Goal: Obtain resource: Obtain resource

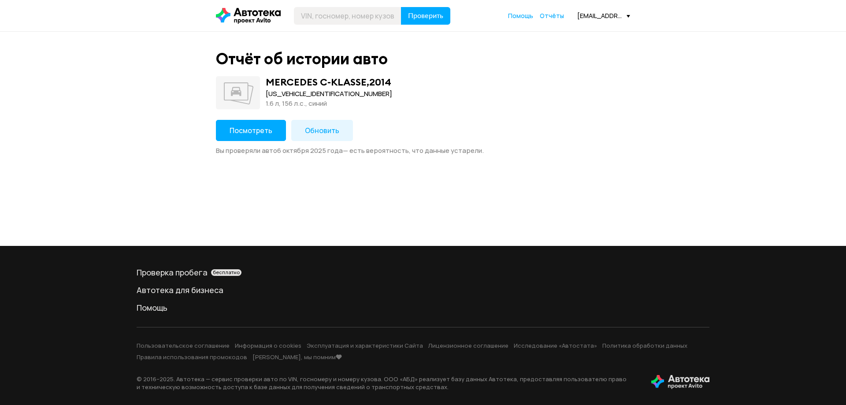
click at [318, 130] on span "Обновить" at bounding box center [322, 131] width 34 height 10
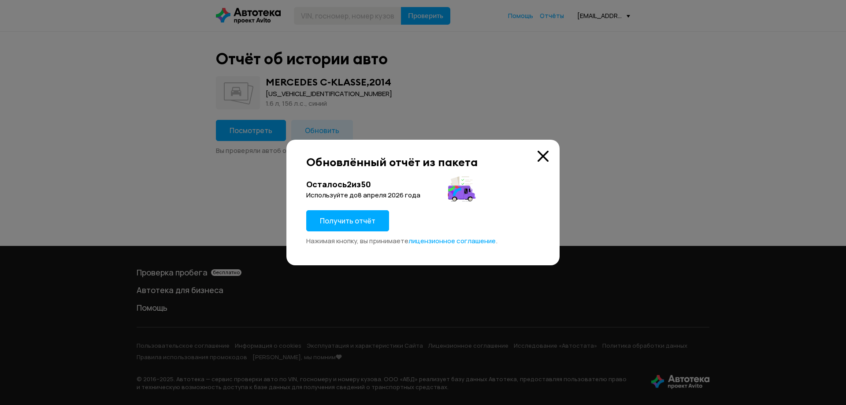
click at [346, 220] on span "Получить отчёт" at bounding box center [348, 221] width 56 height 10
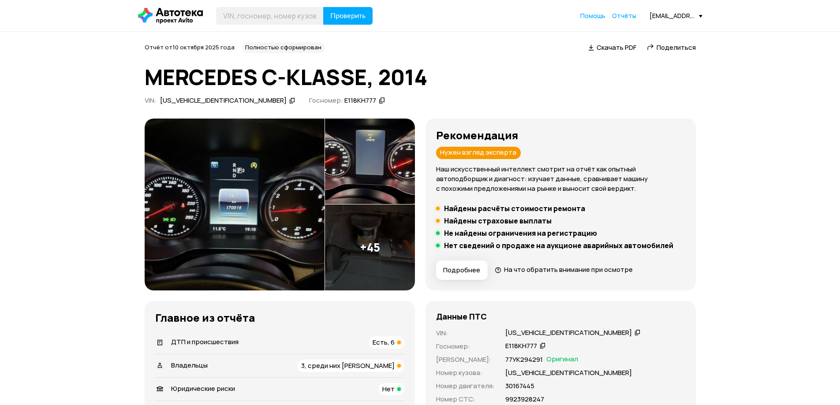
click at [616, 47] on span "Скачать PDF" at bounding box center [616, 47] width 40 height 9
